Goal: Navigation & Orientation: Find specific page/section

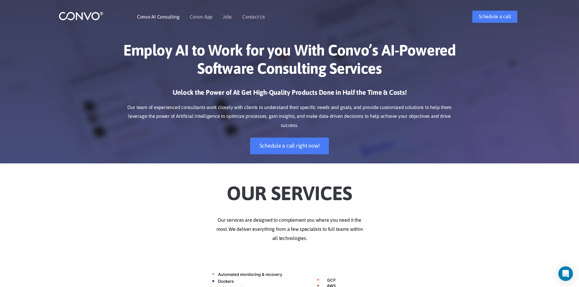
click at [173, 18] on link "Convo AI Consulting" at bounding box center [158, 16] width 42 height 5
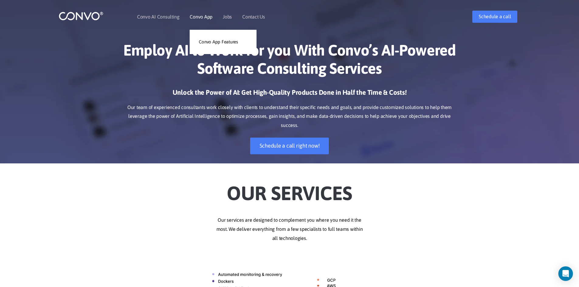
click at [202, 17] on link "Convo App" at bounding box center [201, 16] width 23 height 5
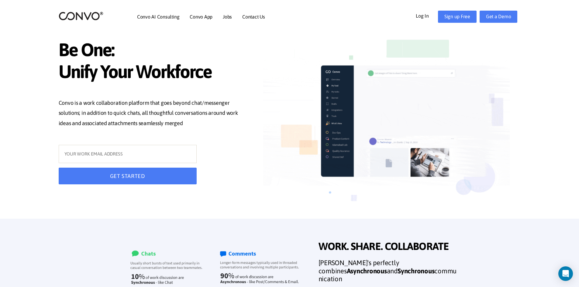
click at [425, 15] on link "Log In" at bounding box center [427, 16] width 22 height 10
